Goal: Task Accomplishment & Management: Complete application form

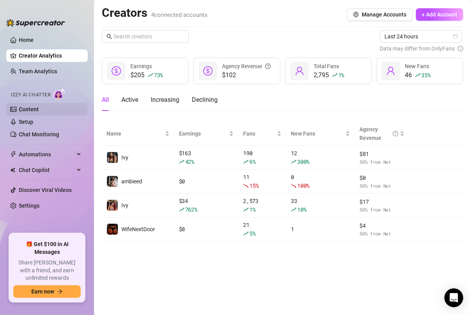
click at [28, 109] on link "Content" at bounding box center [29, 109] width 20 height 6
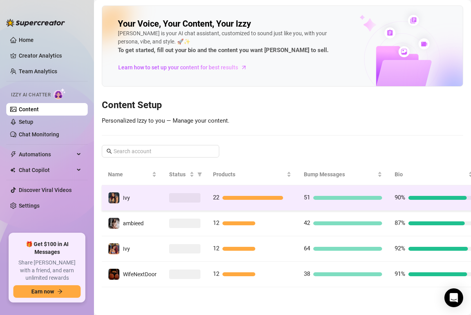
click at [149, 194] on td "Ivy" at bounding box center [132, 197] width 61 height 25
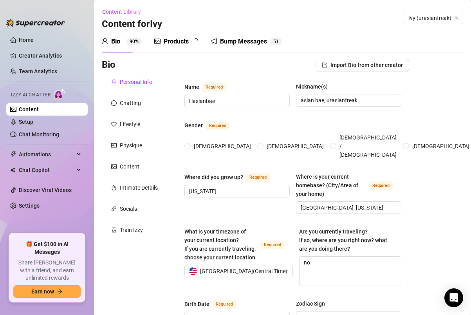
radio input "true"
type input "[DATE]"
click at [135, 148] on div "Physique" at bounding box center [131, 145] width 22 height 9
